Goal: Task Accomplishment & Management: Complete application form

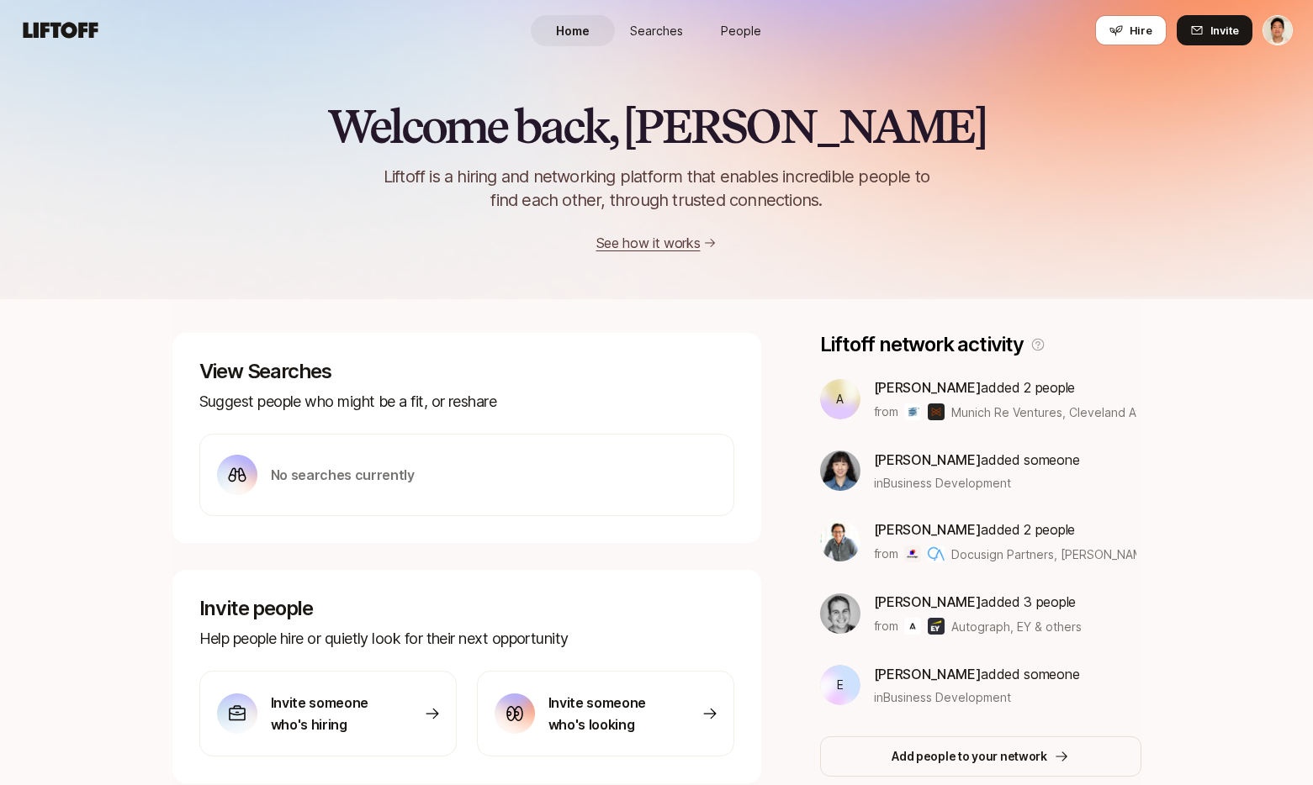
click at [741, 22] on span "People" at bounding box center [741, 31] width 40 height 18
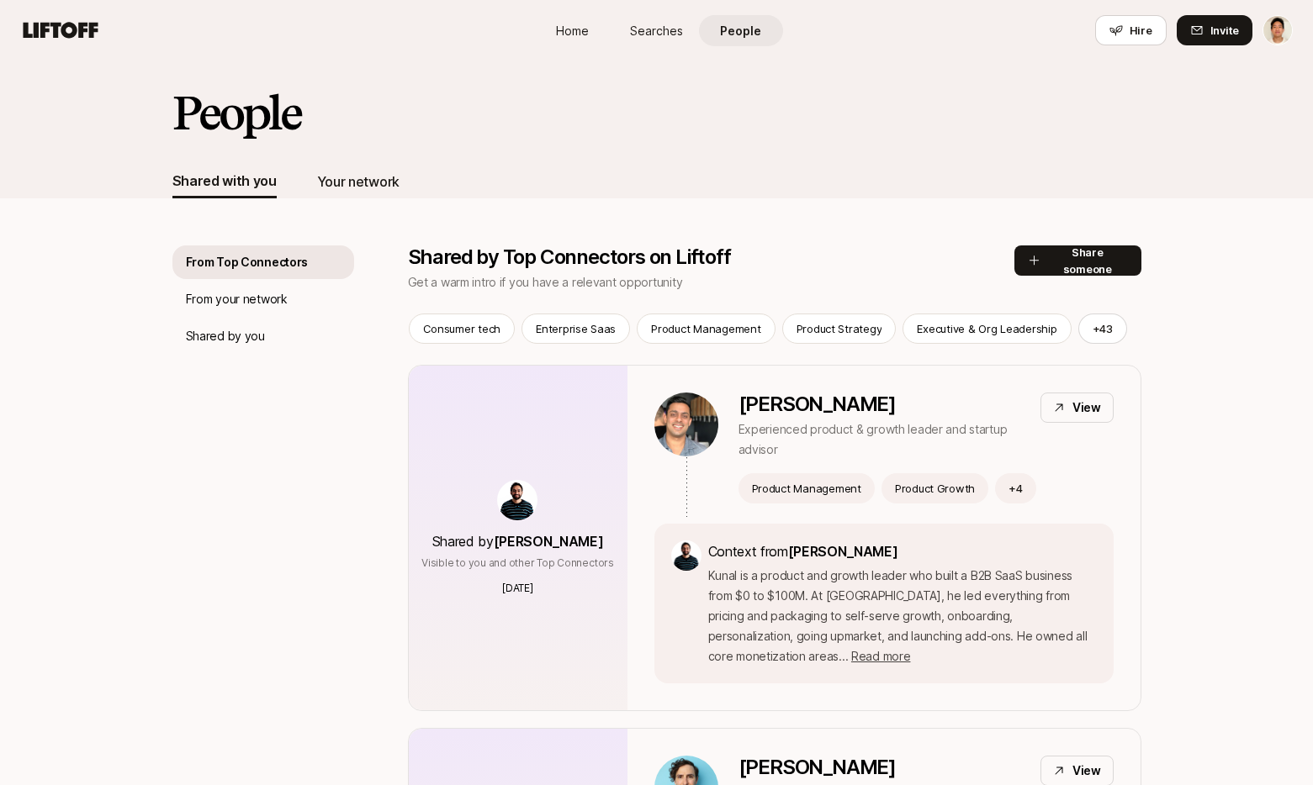
click at [357, 193] on div "Your network" at bounding box center [358, 182] width 82 height 34
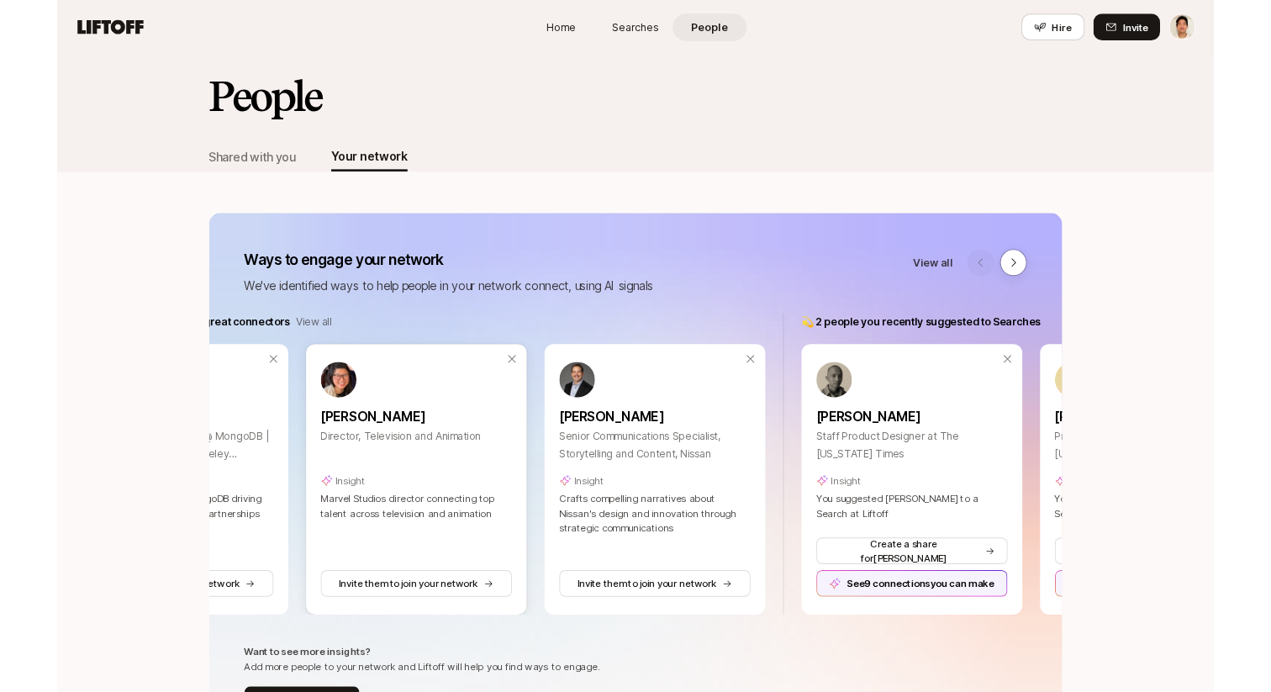
scroll to position [0, 205]
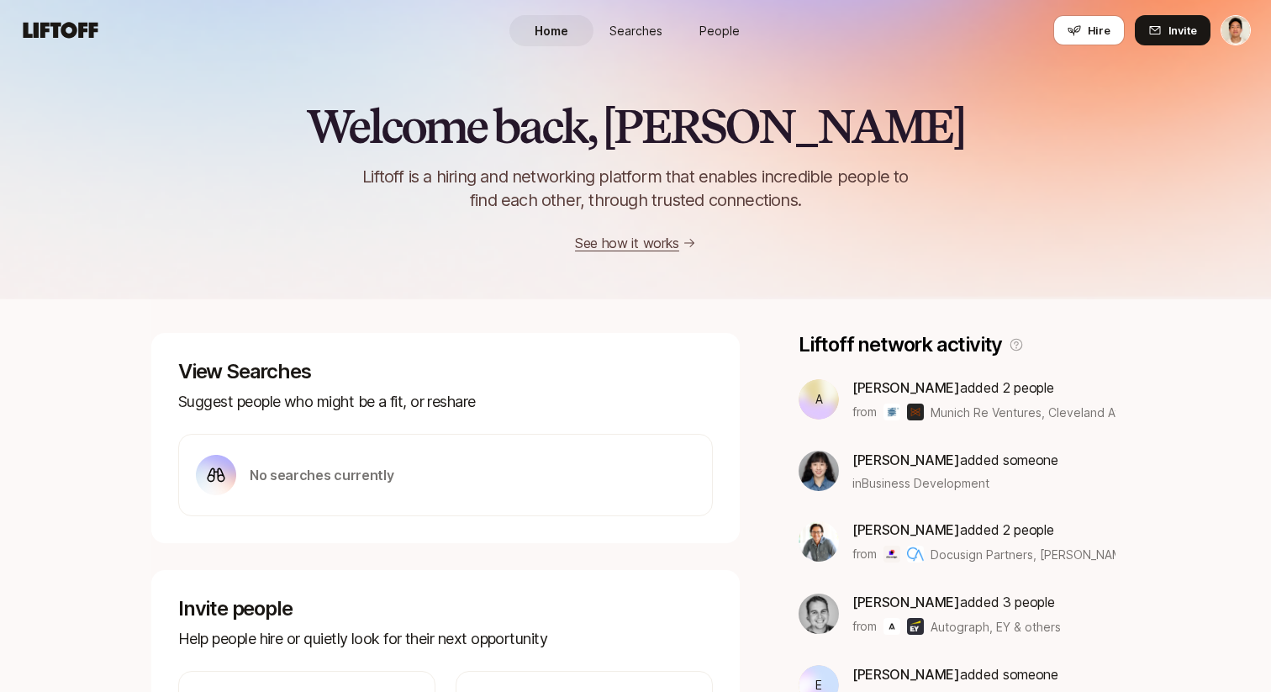
click at [722, 24] on span "People" at bounding box center [720, 31] width 40 height 18
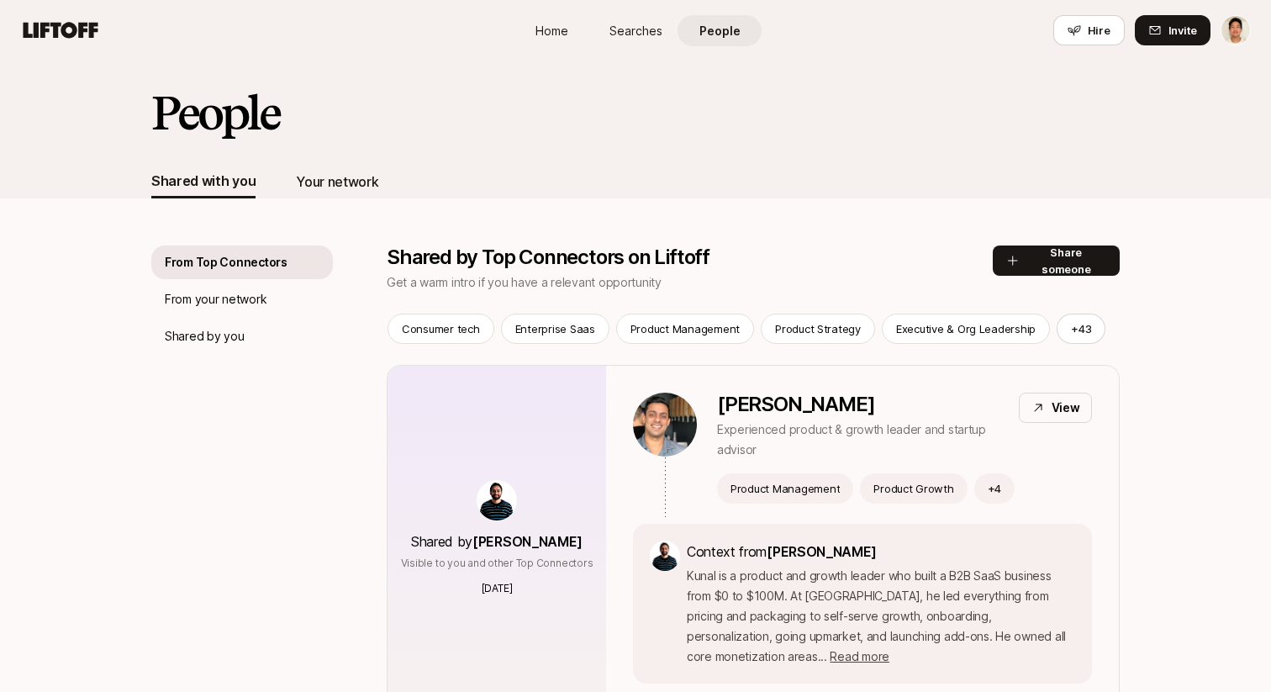
click at [346, 191] on div "Your network" at bounding box center [337, 182] width 82 height 22
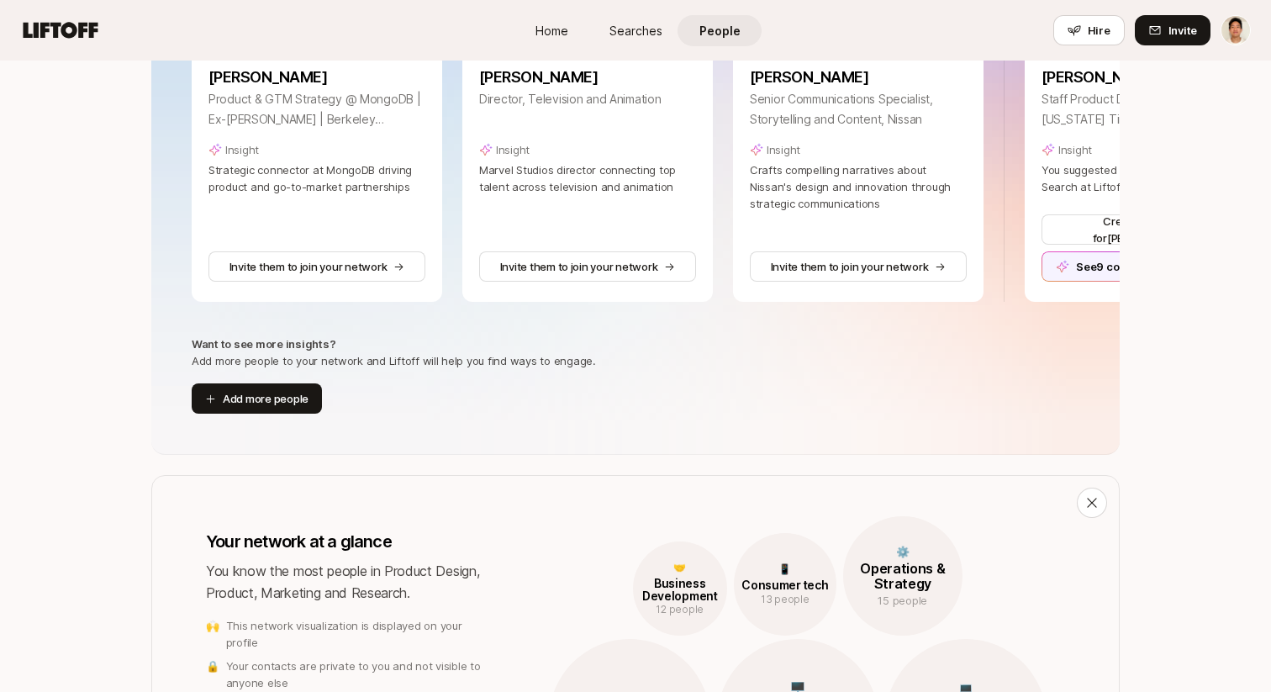
scroll to position [742, 0]
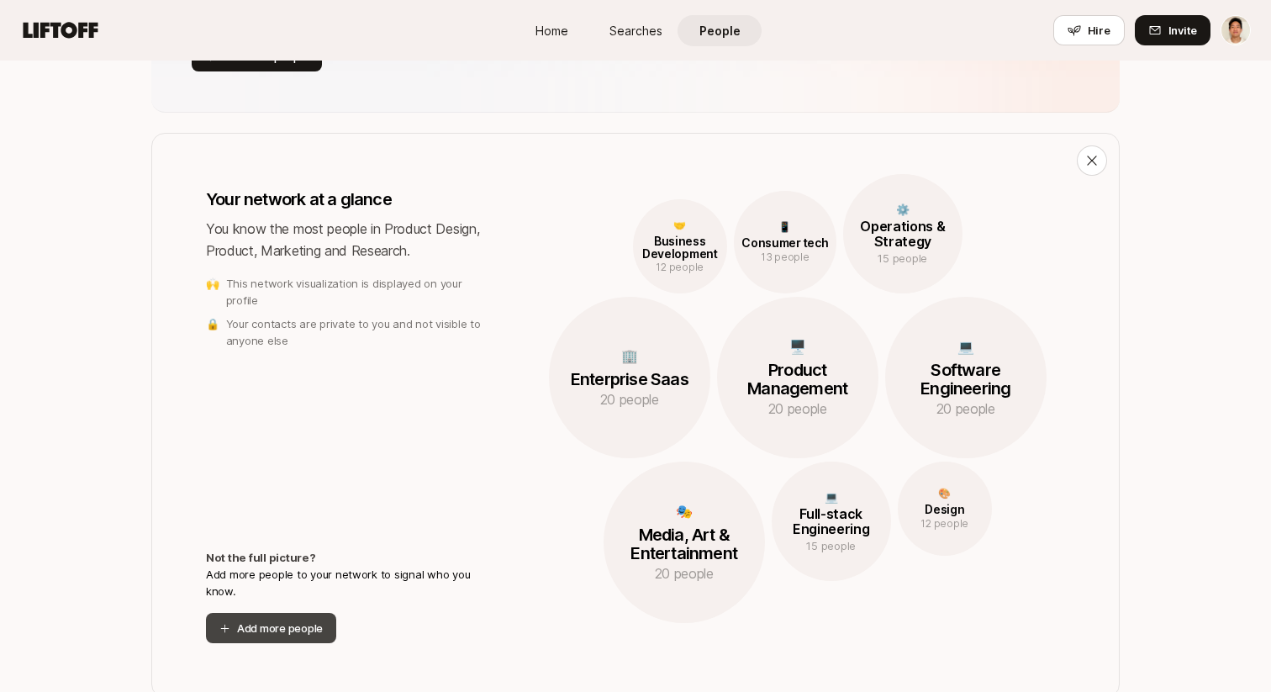
click at [279, 622] on button "Add more people" at bounding box center [271, 628] width 130 height 30
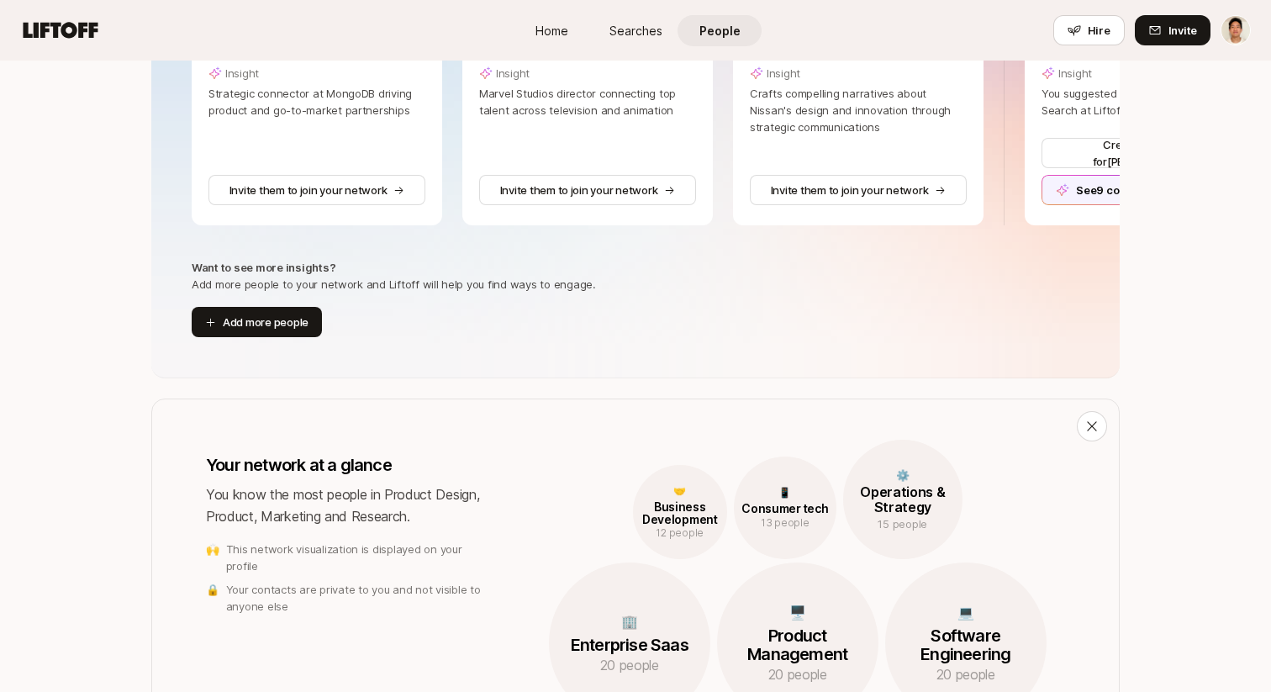
scroll to position [358, 0]
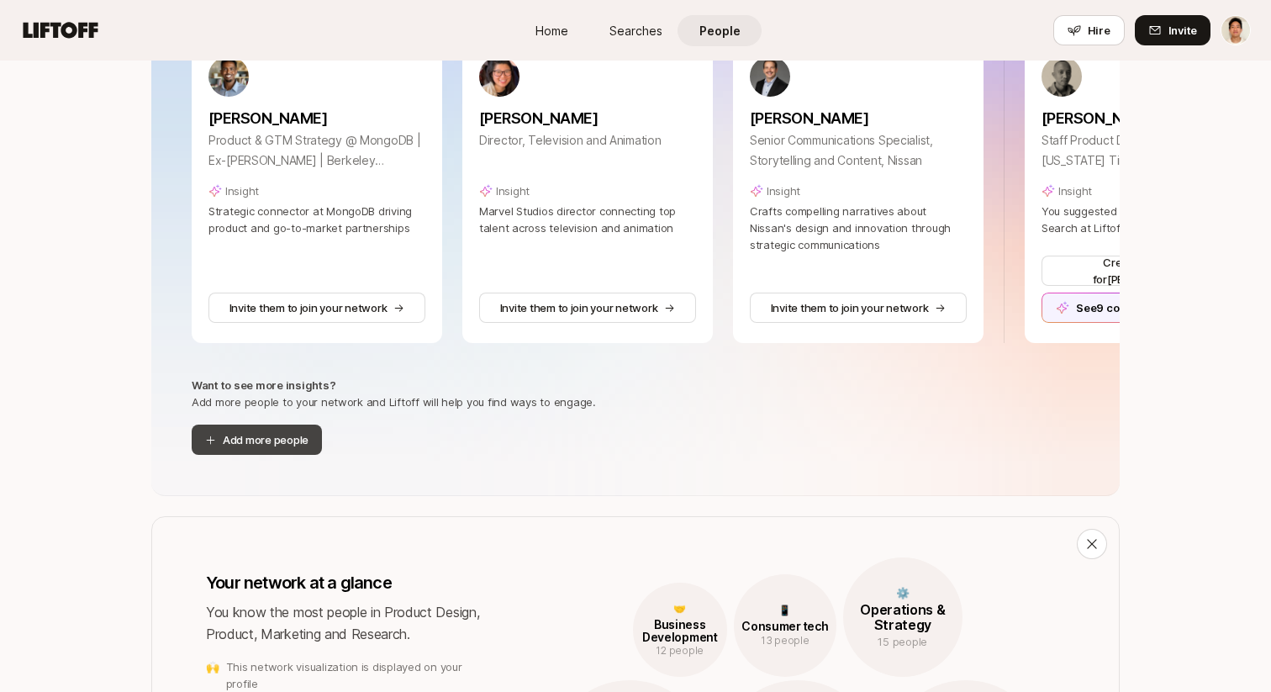
click at [288, 430] on button "Add more people" at bounding box center [257, 440] width 130 height 30
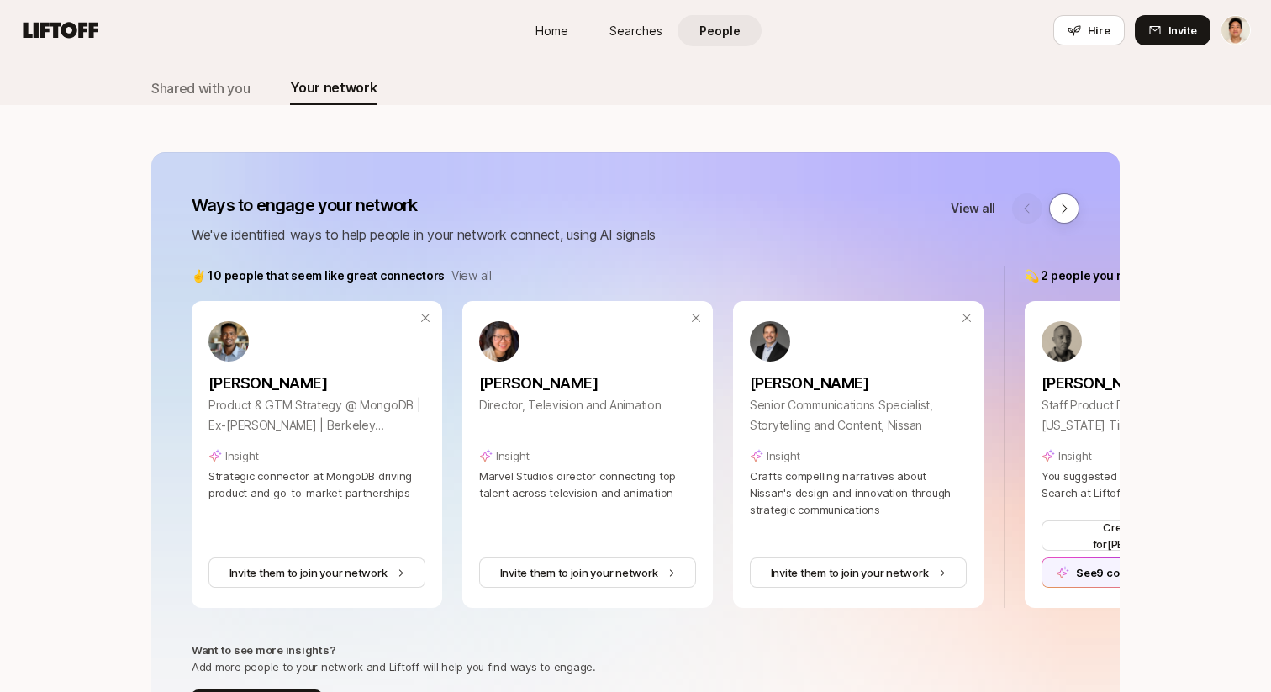
scroll to position [98, 0]
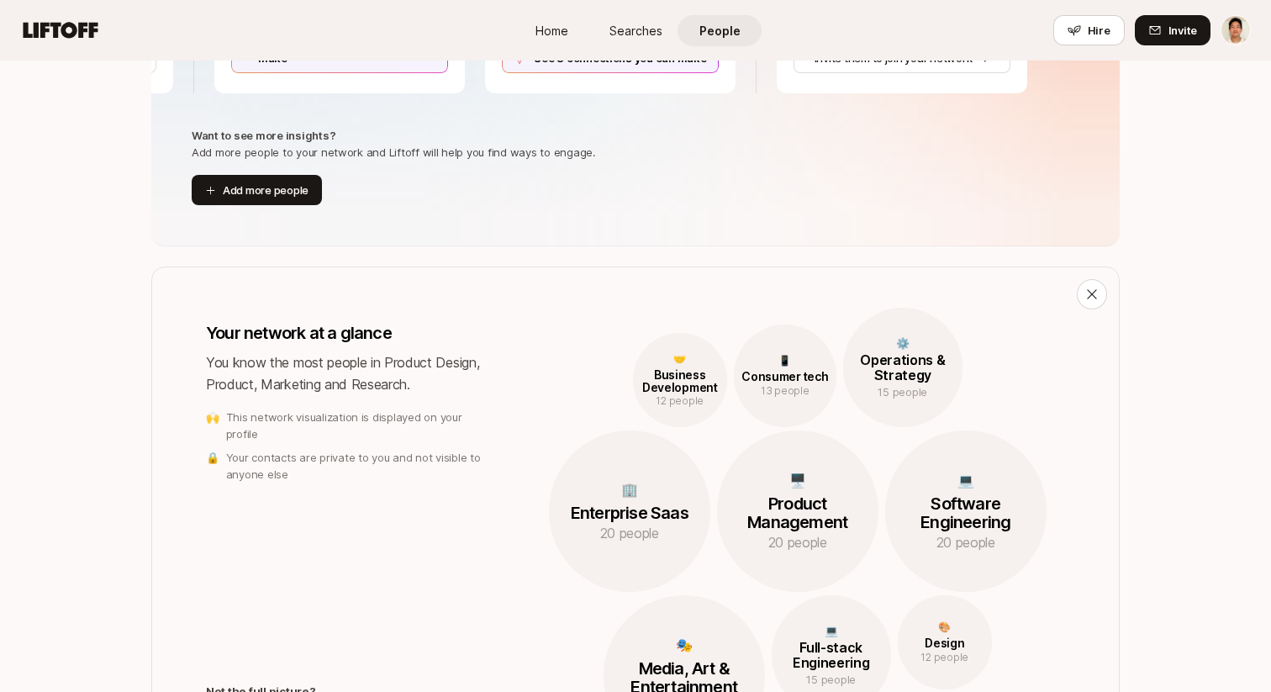
scroll to position [624, 0]
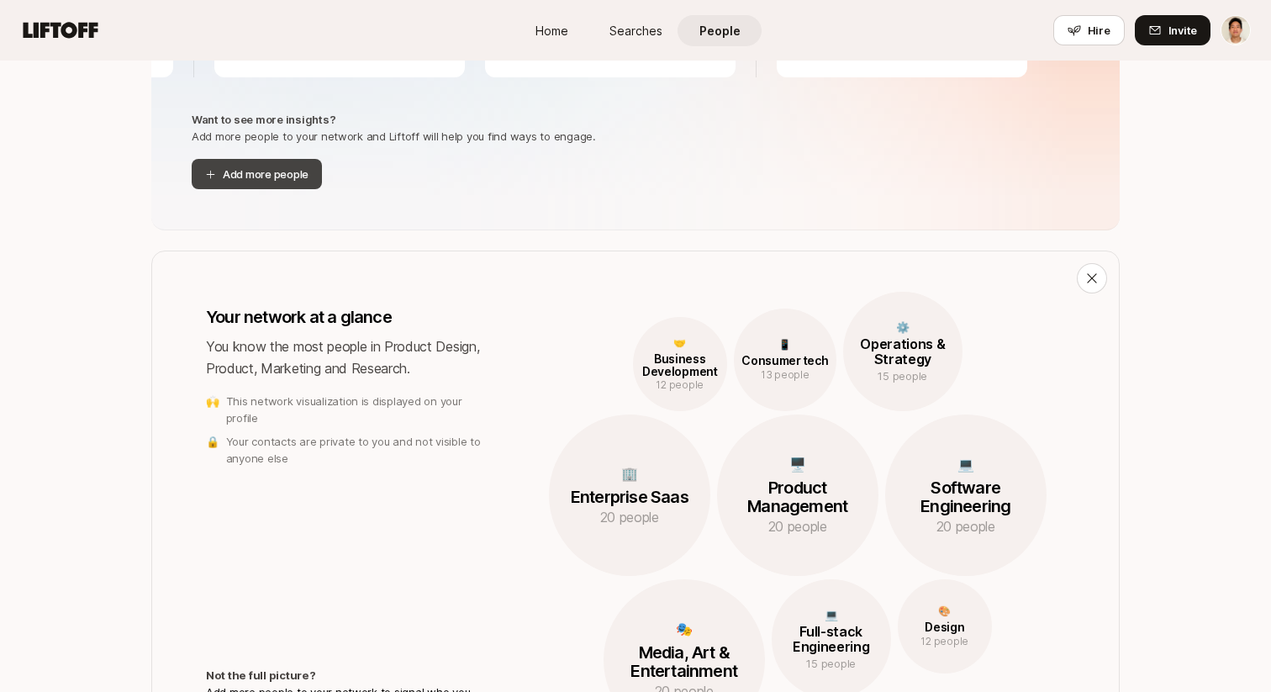
click at [280, 173] on button "Add more people" at bounding box center [257, 174] width 130 height 30
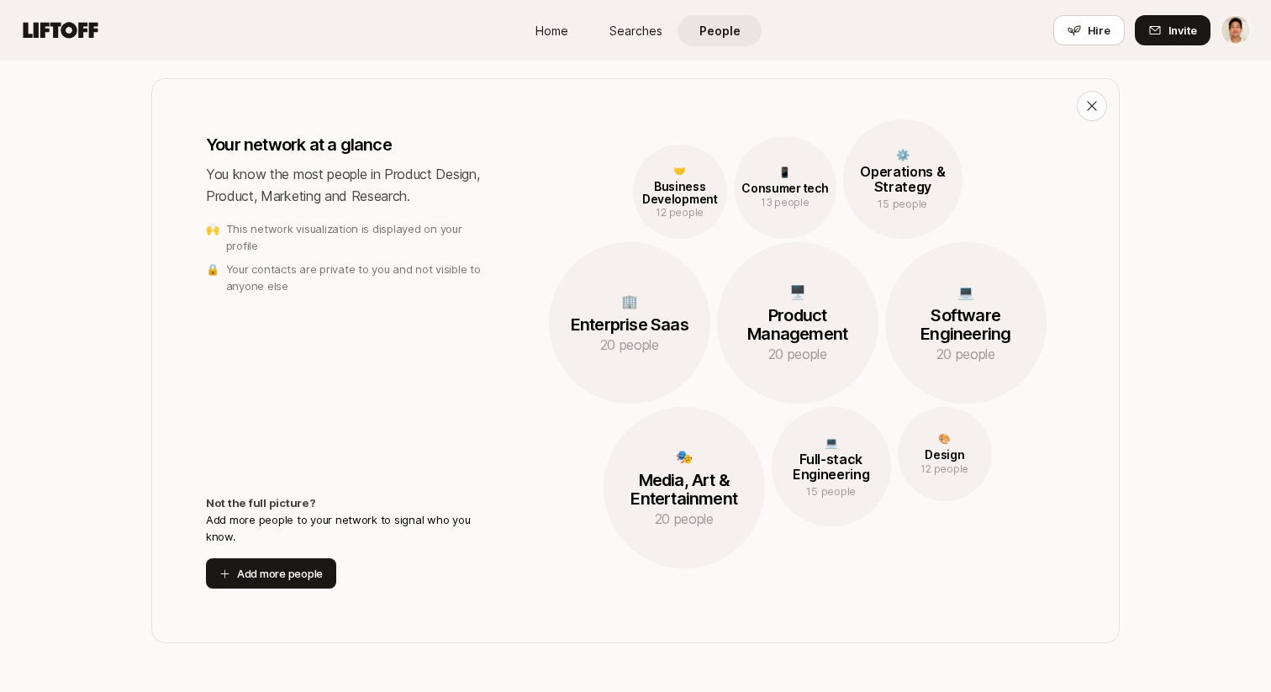
scroll to position [806, 0]
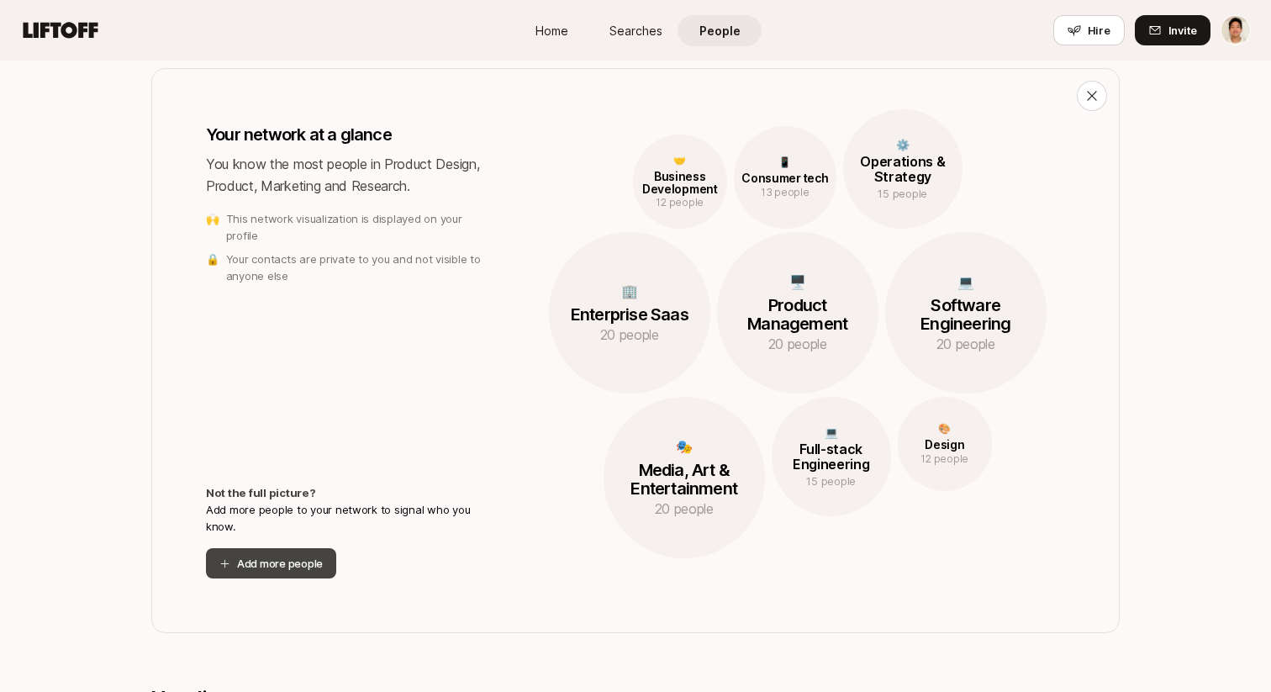
click at [284, 562] on button "Add more people" at bounding box center [271, 563] width 130 height 30
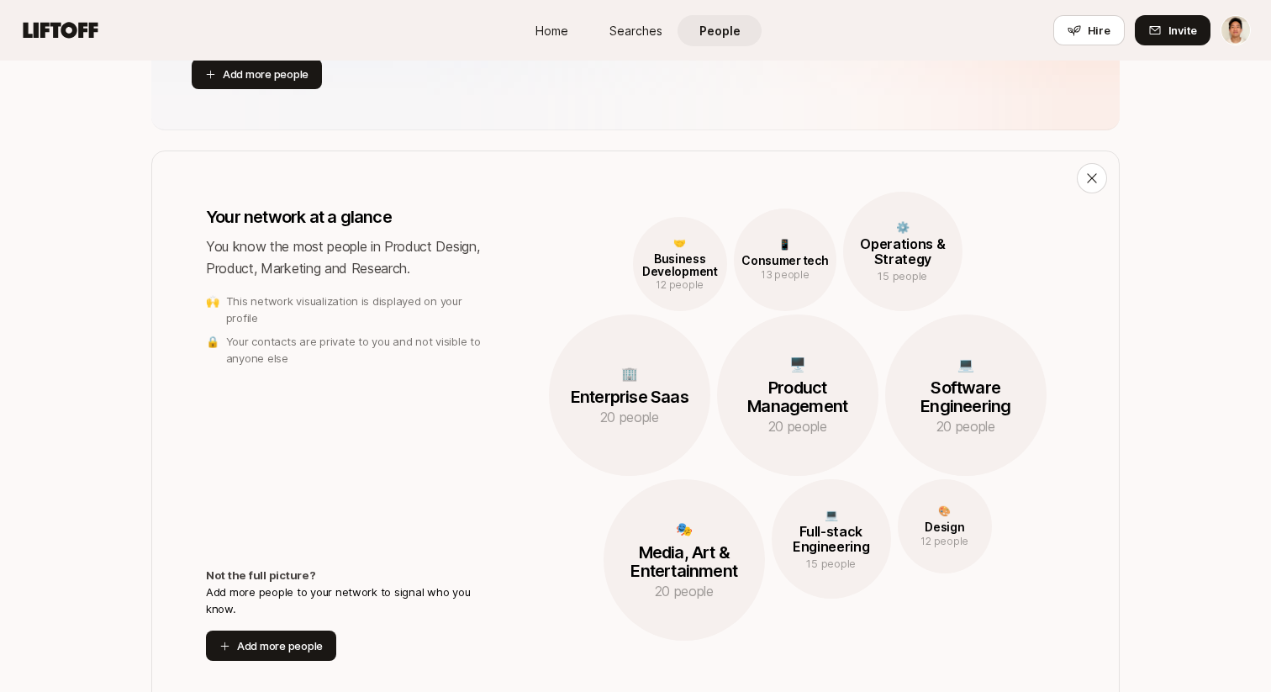
scroll to position [708, 0]
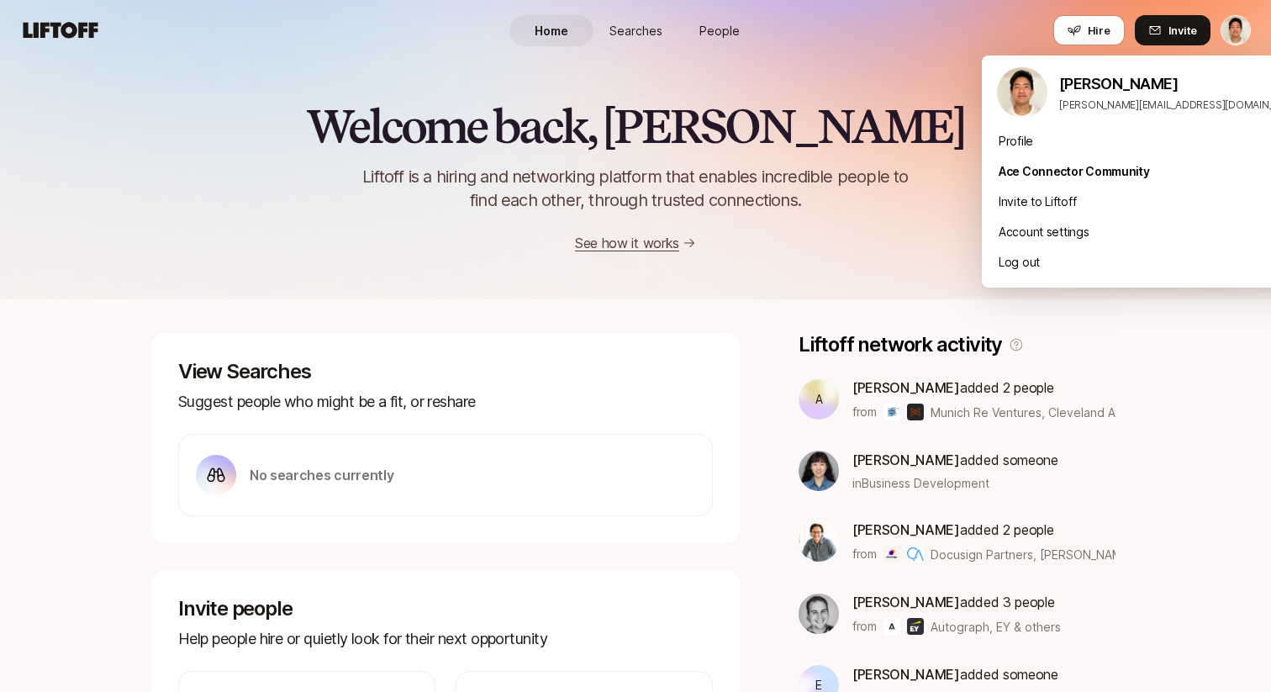
click at [1233, 32] on html "Home Searches People Hire Home Searches People Hire Hire Invite Welcome back, […" at bounding box center [635, 346] width 1271 height 692
click at [1021, 263] on div "Log out" at bounding box center [1150, 262] width 336 height 30
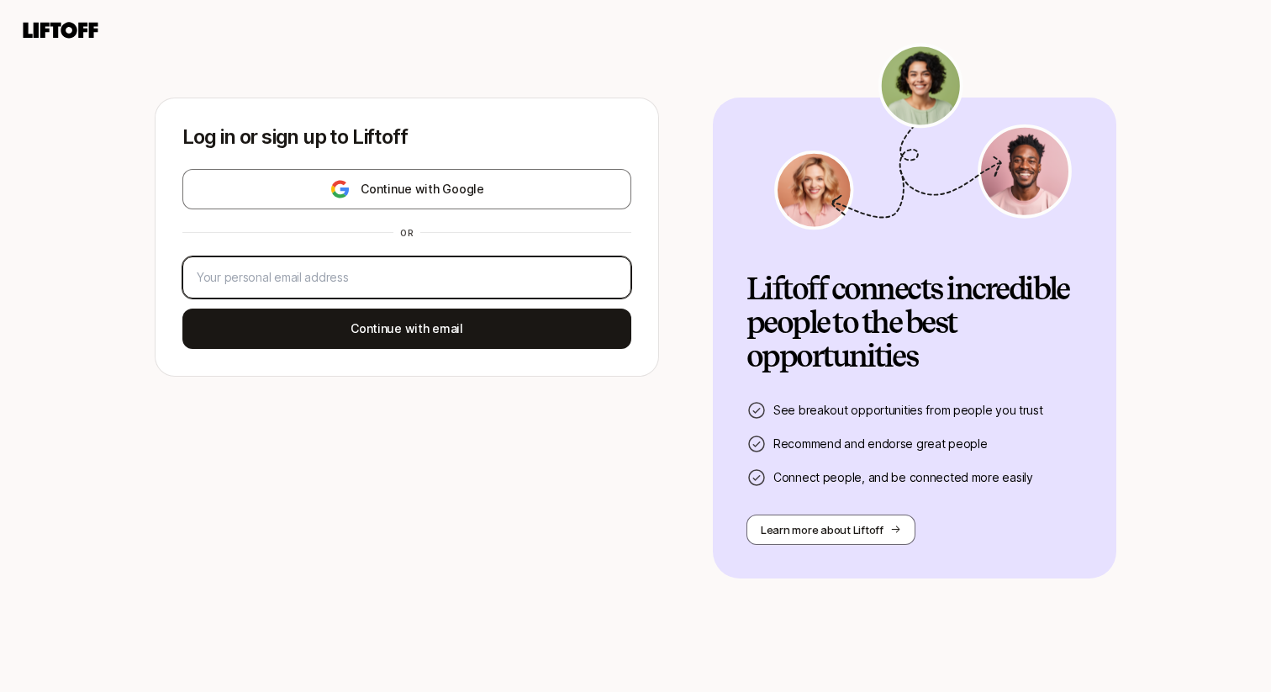
click at [381, 273] on input "email" at bounding box center [407, 277] width 420 height 20
click at [363, 278] on input "email" at bounding box center [407, 277] width 420 height 20
type input "jeremy+testkickstart@liftoff.xyz"
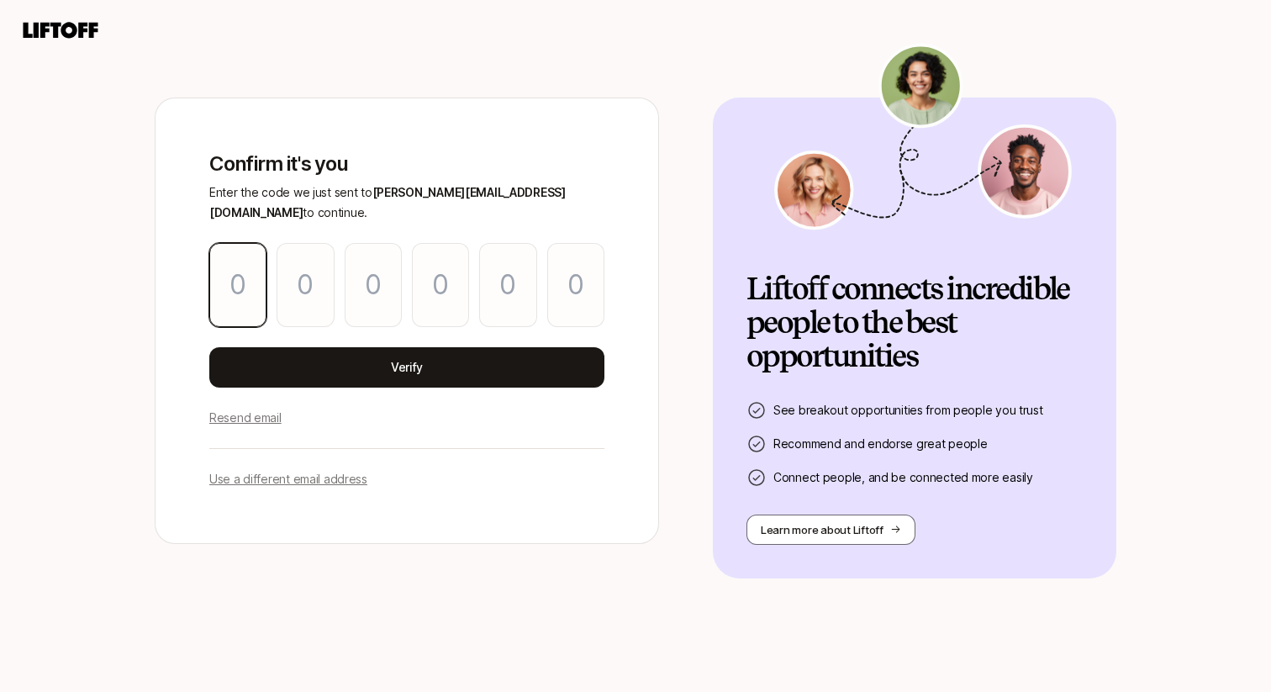
click at [246, 265] on input "Please enter OTP character 1" at bounding box center [237, 285] width 57 height 84
click at [507, 84] on div "Confirm it's you Enter the code we just sent to jeremy+testkickstart@liftoff.xy…" at bounding box center [635, 371] width 1271 height 642
click at [250, 320] on input "Please enter OTP character 1" at bounding box center [237, 285] width 57 height 84
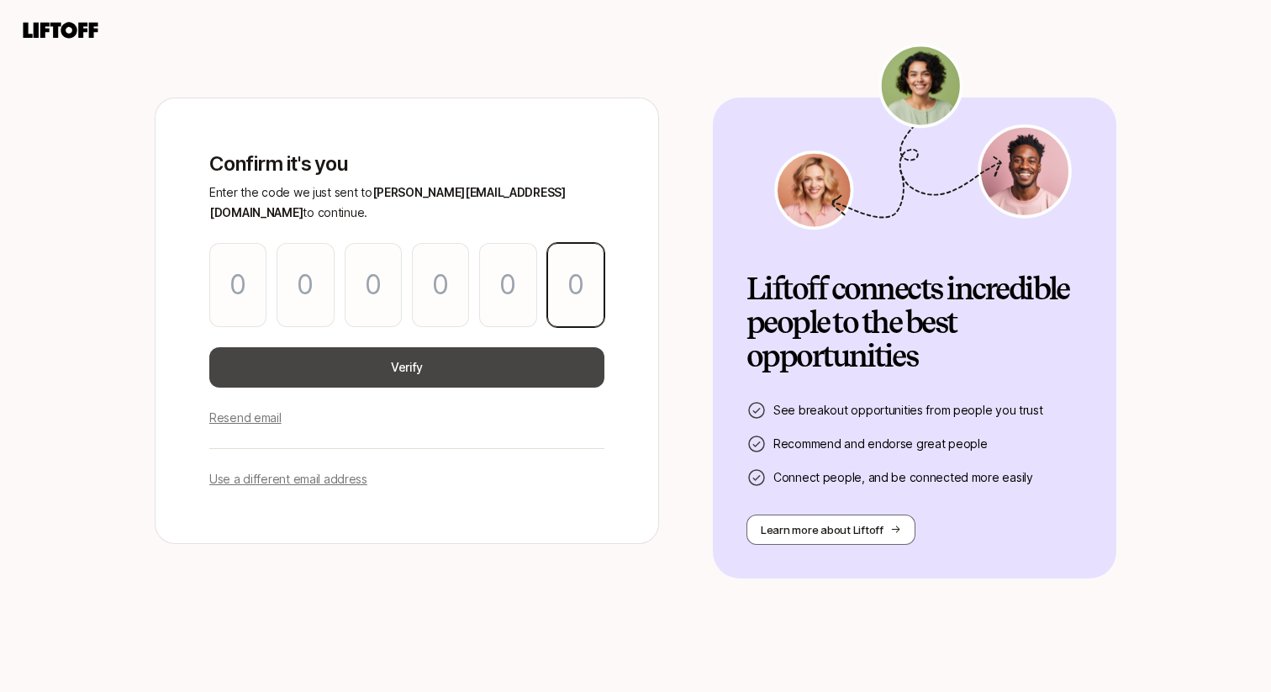
paste input "6"
type input "5"
type input "8"
type input "6"
type input "8"
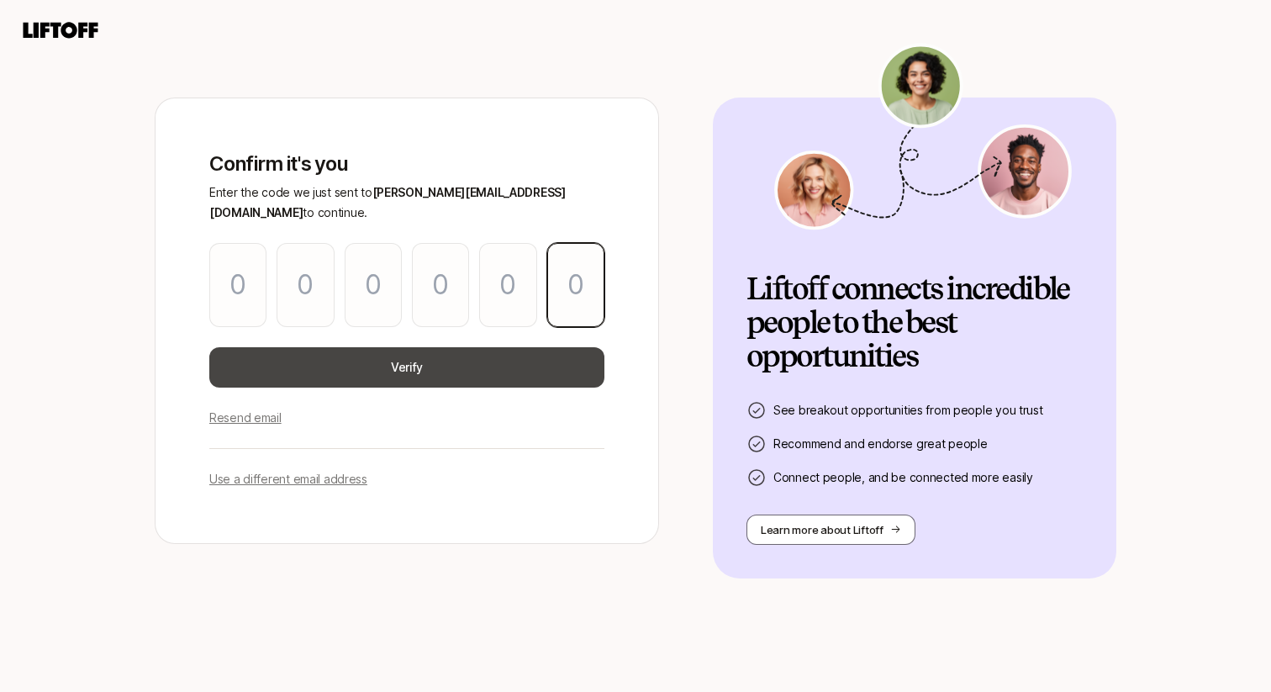
type input "3"
type input "6"
click at [330, 368] on button "Verify" at bounding box center [406, 367] width 395 height 40
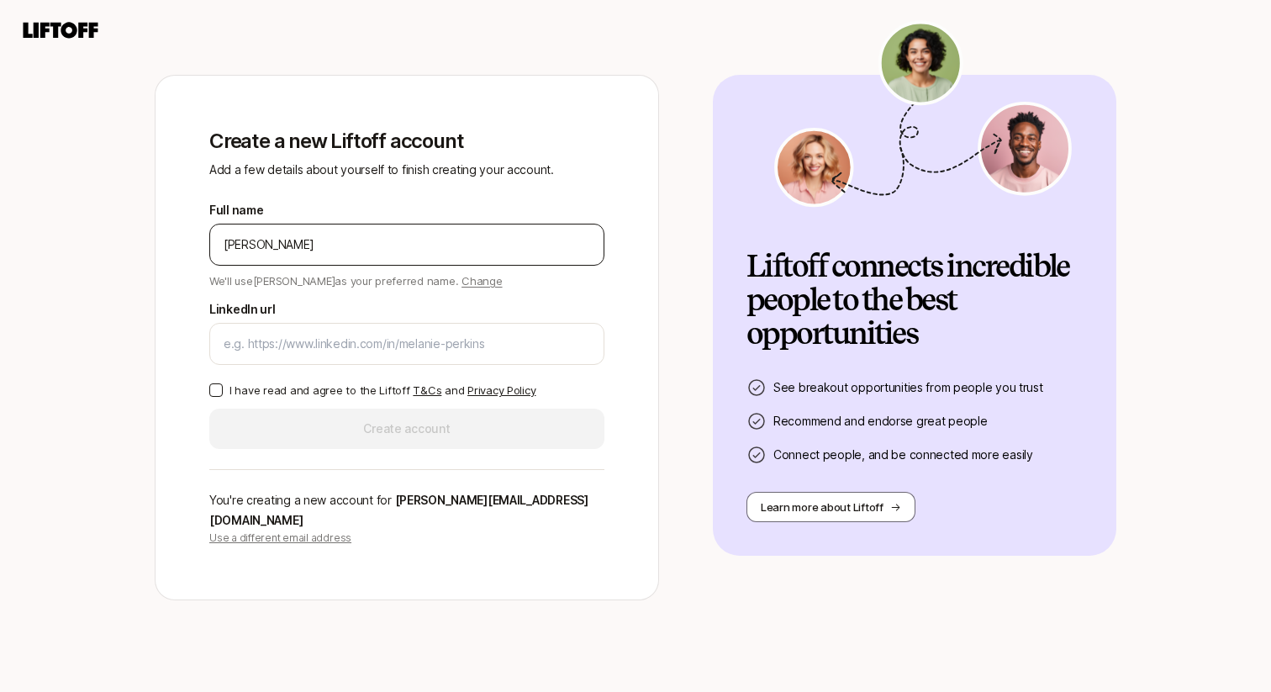
type input "Jeremy Chen"
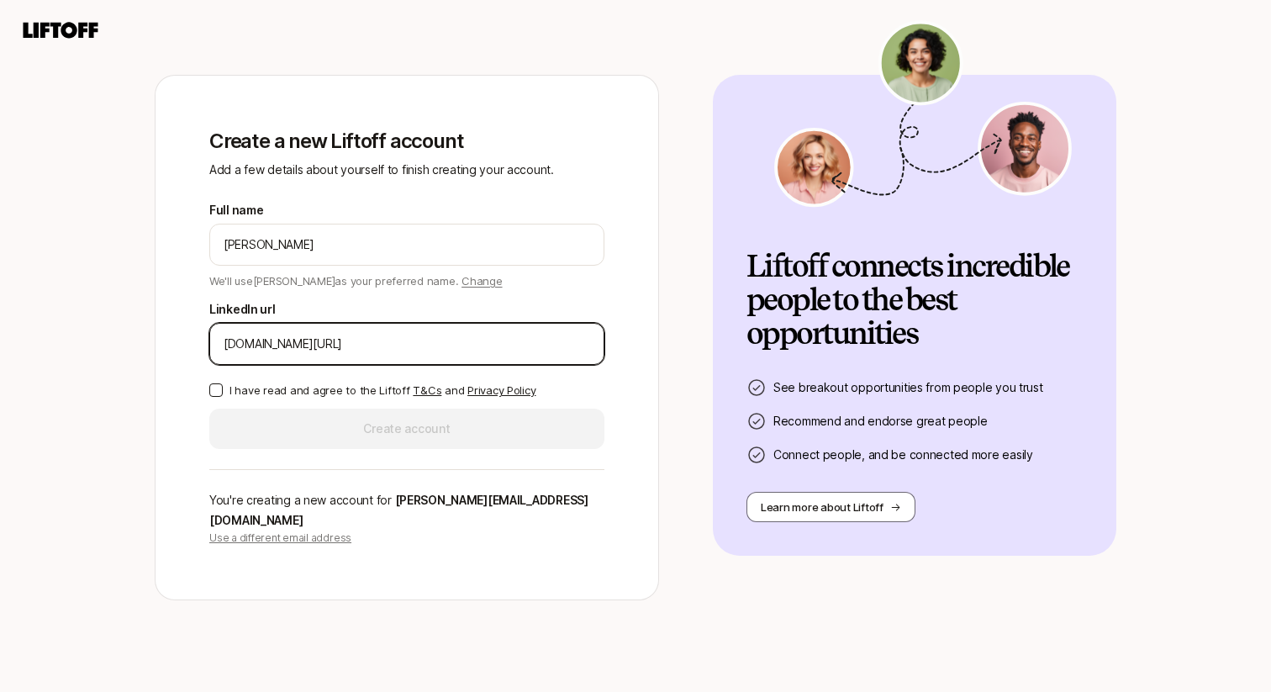
type input "linkedin.com/in/jeremypchen"
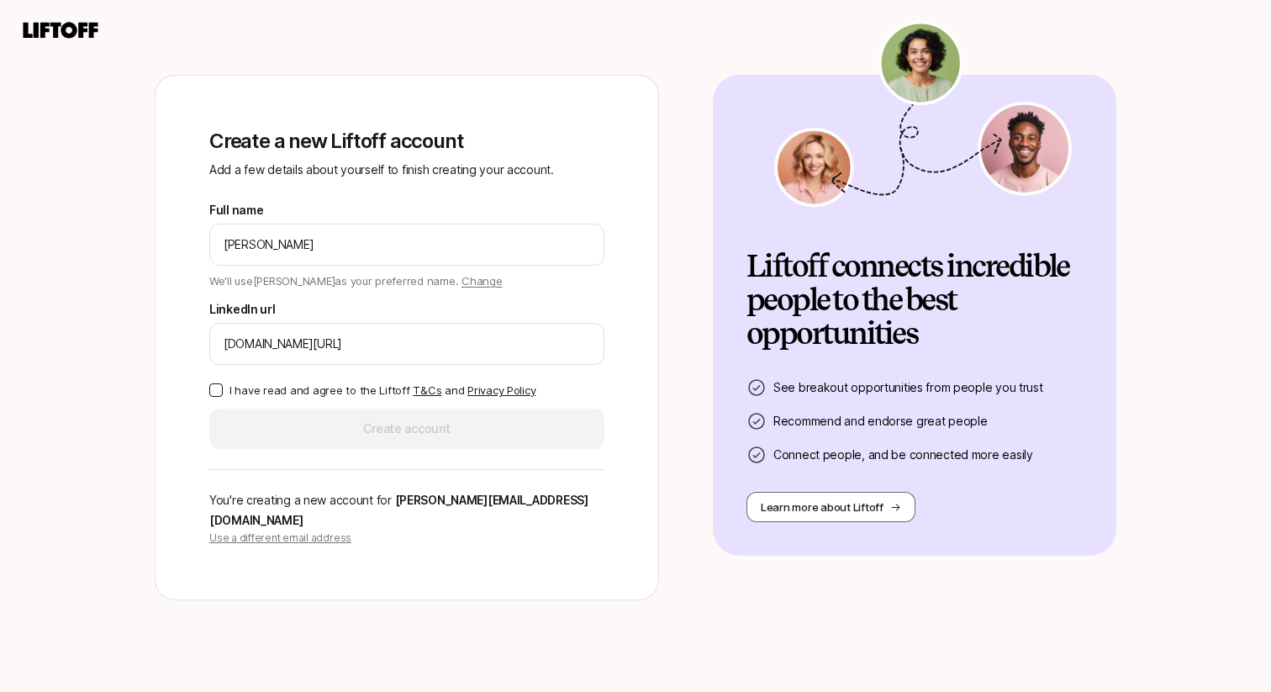
click at [250, 398] on p "I have read and agree to the Liftoff T&Cs and Privacy Policy" at bounding box center [383, 390] width 306 height 17
click at [223, 397] on button "I have read and agree to the Liftoff T&Cs and Privacy Policy" at bounding box center [215, 389] width 13 height 13
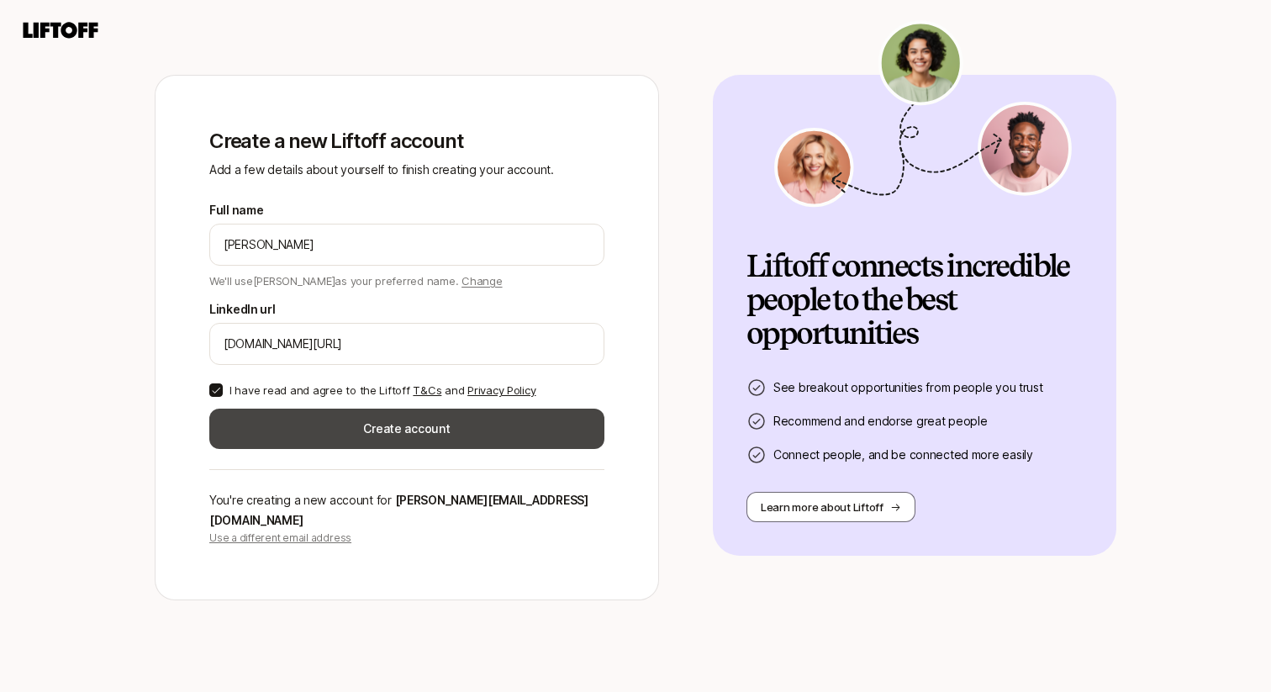
click at [249, 447] on button "Create account" at bounding box center [406, 429] width 395 height 40
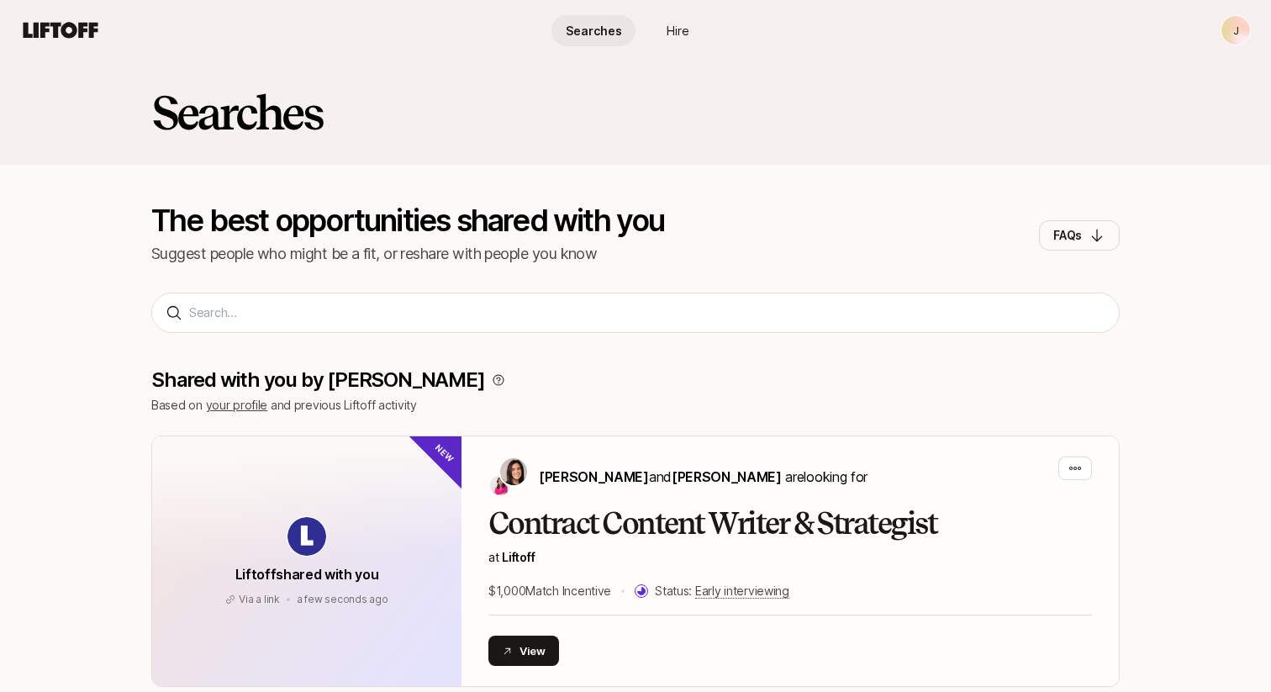
click at [407, 80] on div "Searches" at bounding box center [635, 113] width 1271 height 104
